Goal: Transaction & Acquisition: Download file/media

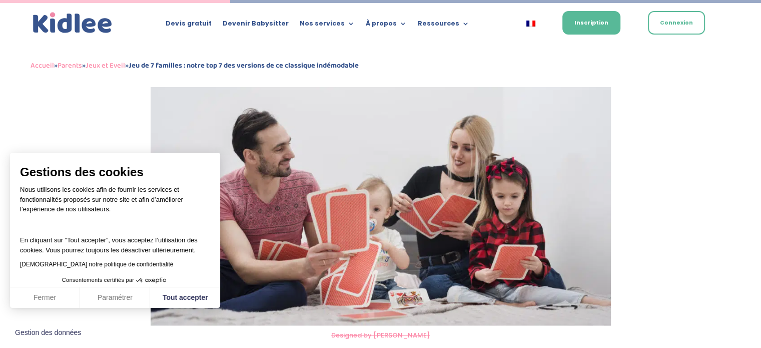
scroll to position [1241, 0]
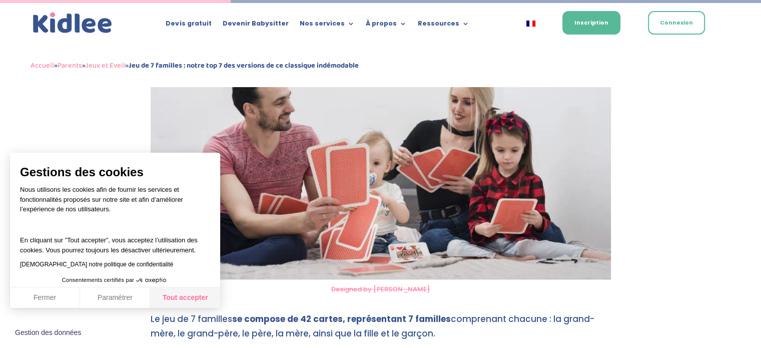
click at [180, 299] on button "Tout accepter" at bounding box center [185, 297] width 70 height 21
checkbox input "true"
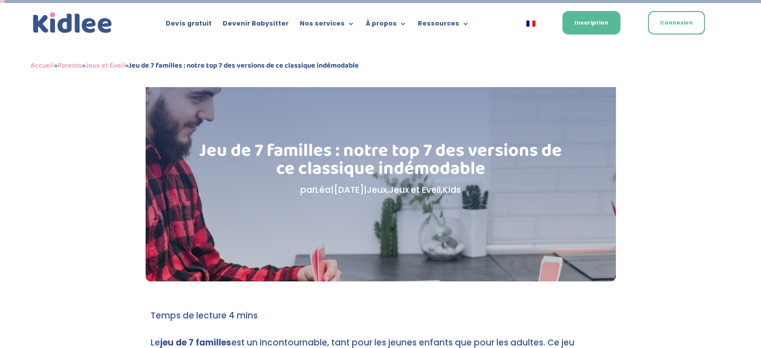
scroll to position [0, 0]
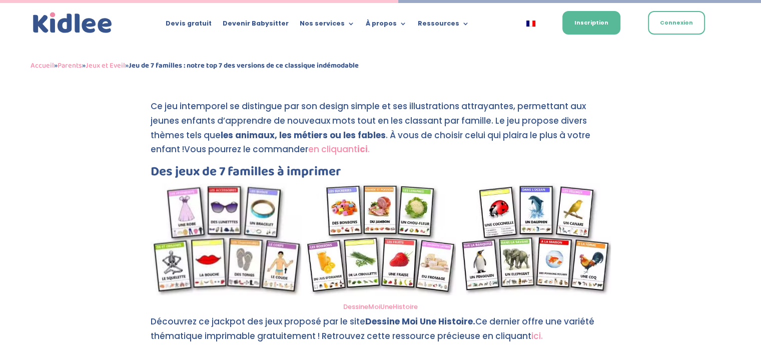
scroll to position [2202, 0]
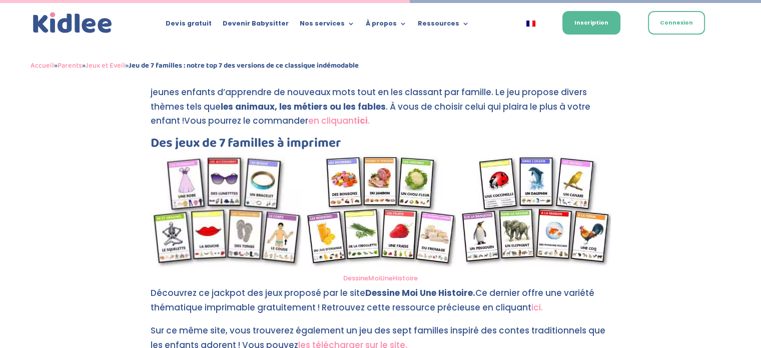
click at [388, 216] on img at bounding box center [380, 211] width 151 height 112
click at [364, 344] on link "les télécharger sur le site." at bounding box center [352, 345] width 109 height 12
